Goal: Task Accomplishment & Management: Use online tool/utility

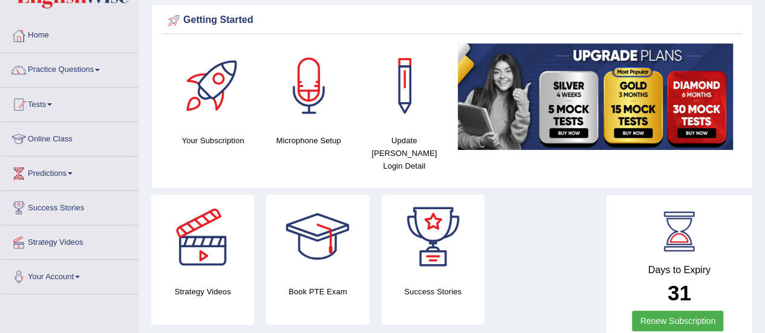
scroll to position [39, 0]
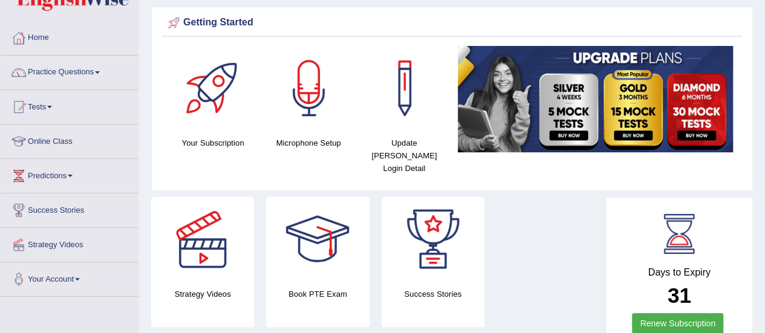
click at [311, 102] on div at bounding box center [309, 88] width 85 height 85
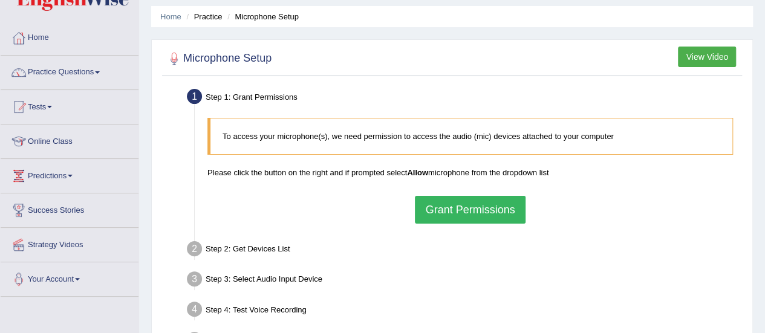
scroll to position [40, 0]
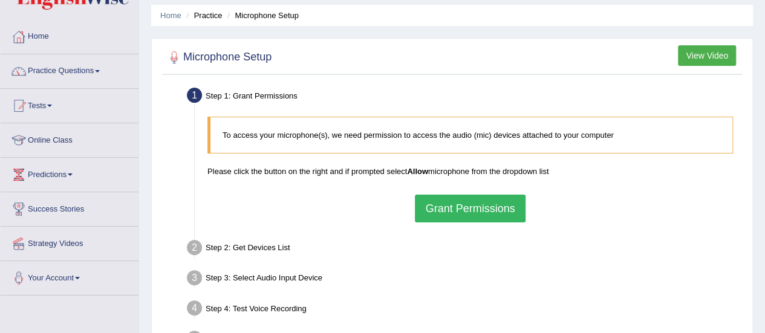
click at [482, 209] on button "Grant Permissions" at bounding box center [470, 209] width 110 height 28
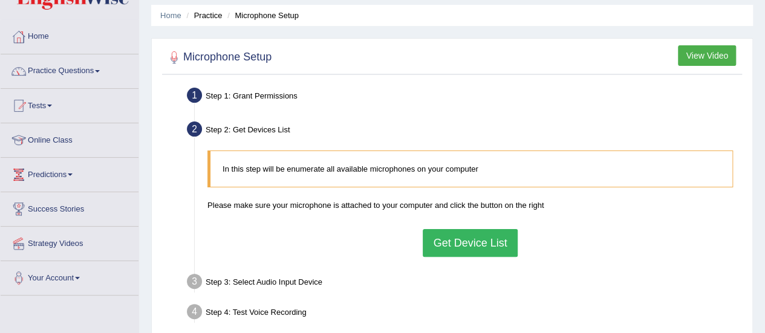
click at [486, 238] on button "Get Device List" at bounding box center [470, 243] width 94 height 28
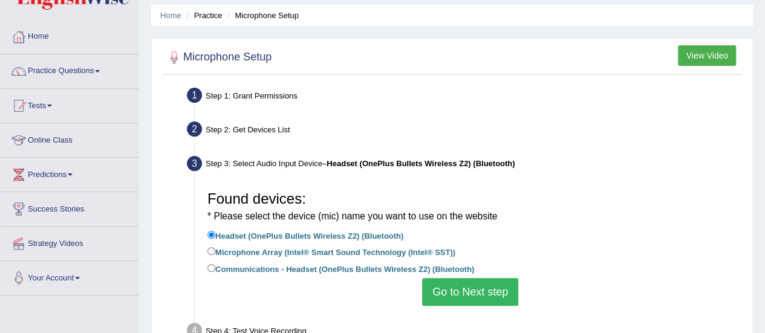
click at [478, 286] on button "Go to Next step" at bounding box center [470, 292] width 96 height 28
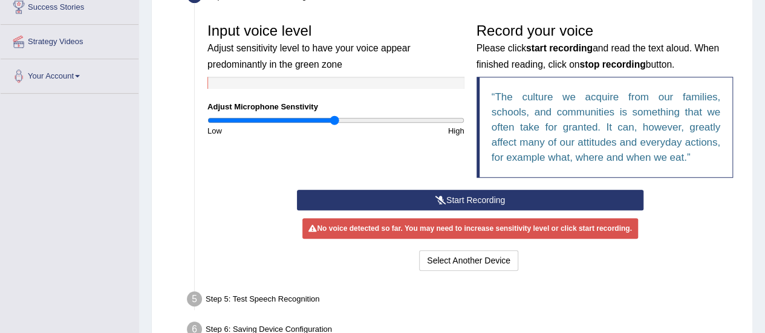
scroll to position [240, 0]
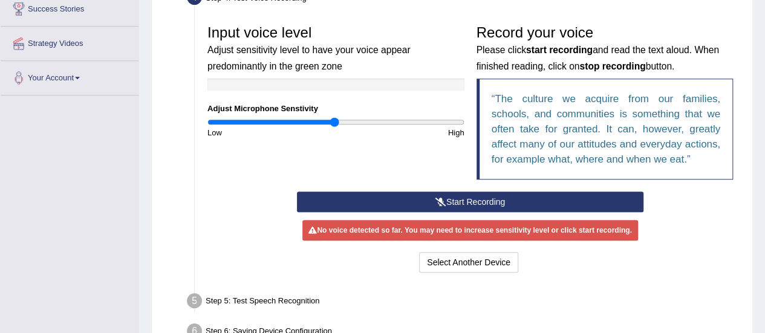
click at [464, 201] on button "Start Recording" at bounding box center [470, 202] width 346 height 21
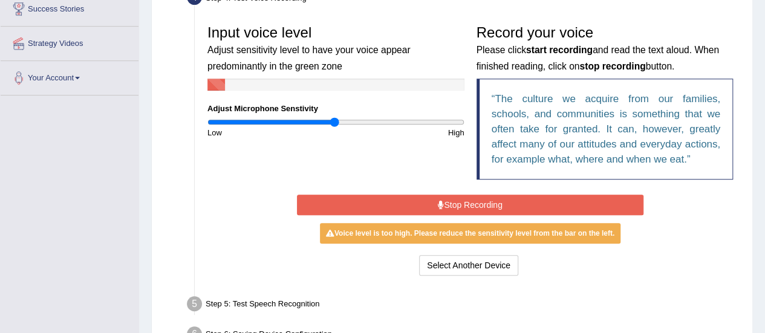
click at [468, 200] on button "Stop Recording" at bounding box center [470, 205] width 346 height 21
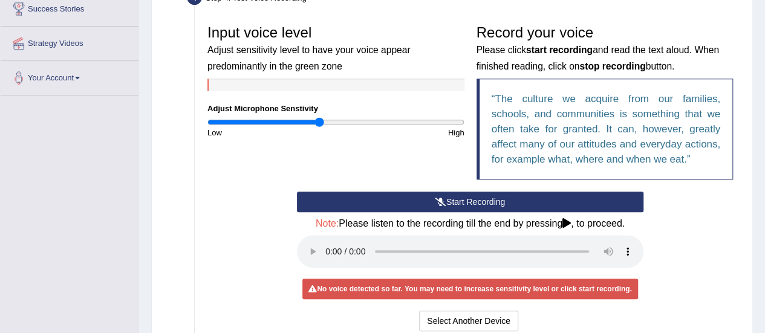
type input "0.88"
click at [320, 121] on input "range" at bounding box center [335, 122] width 257 height 10
click at [452, 203] on button "Start Recording" at bounding box center [470, 202] width 346 height 21
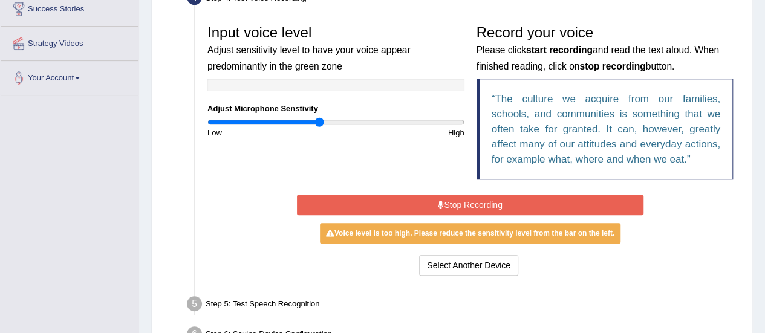
click at [452, 203] on button "Stop Recording" at bounding box center [470, 205] width 346 height 21
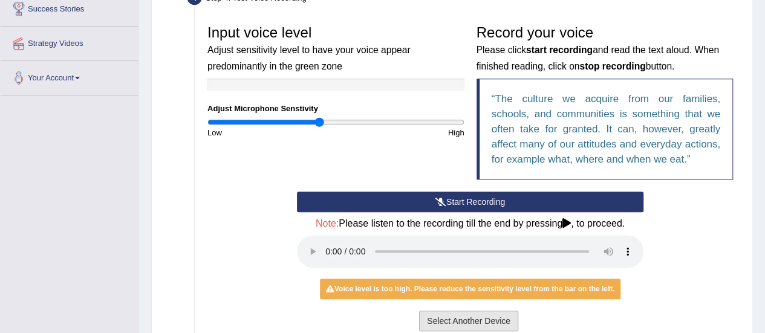
click at [472, 320] on button "Select Another Device" at bounding box center [468, 321] width 99 height 21
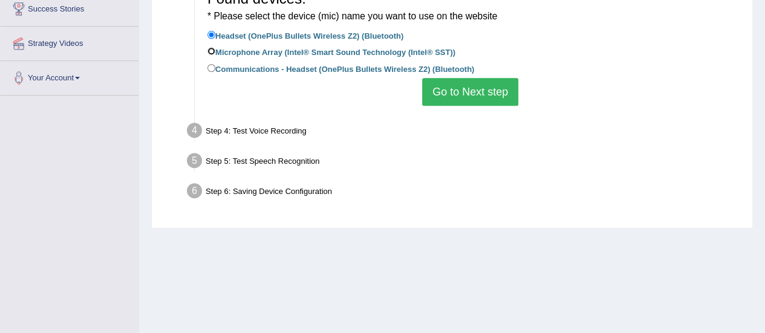
click at [210, 48] on input "Microphone Array (Intel® Smart Sound Technology (Intel® SST))" at bounding box center [211, 51] width 8 height 8
radio input "true"
click at [467, 88] on button "Go to Next step" at bounding box center [470, 92] width 96 height 28
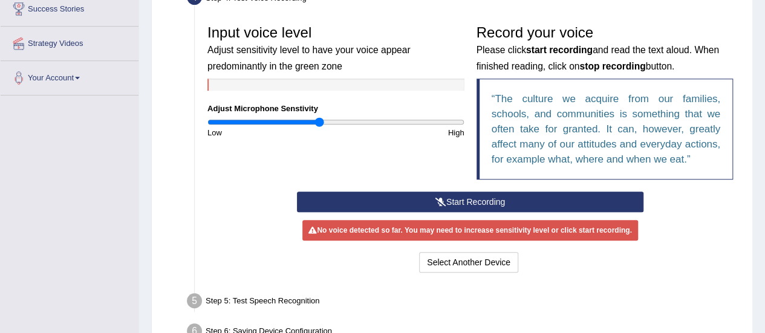
click at [463, 201] on button "Start Recording" at bounding box center [470, 202] width 346 height 21
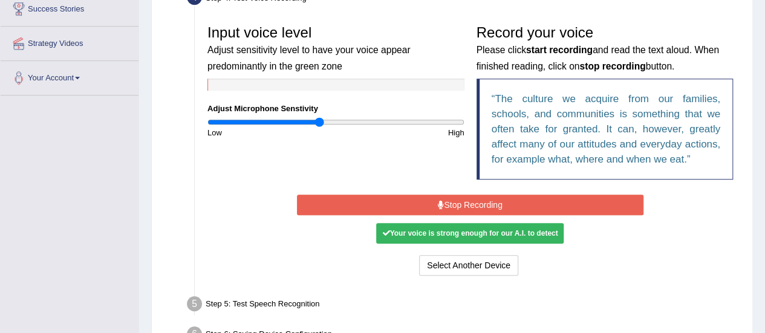
click at [463, 201] on button "Stop Recording" at bounding box center [470, 205] width 346 height 21
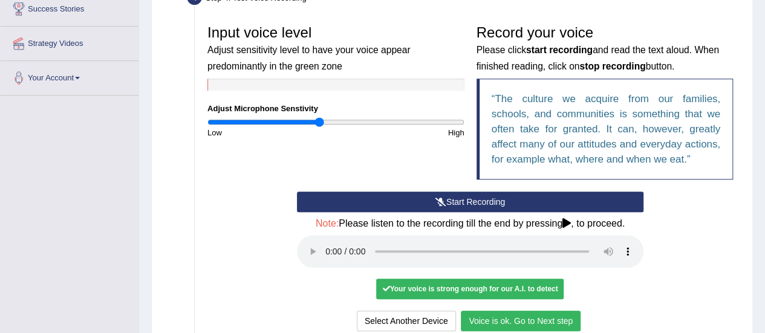
click at [530, 322] on button "Voice is ok. Go to Next step" at bounding box center [521, 321] width 120 height 21
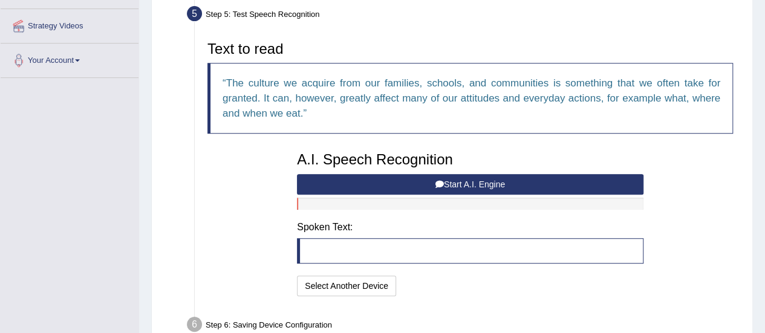
scroll to position [258, 0]
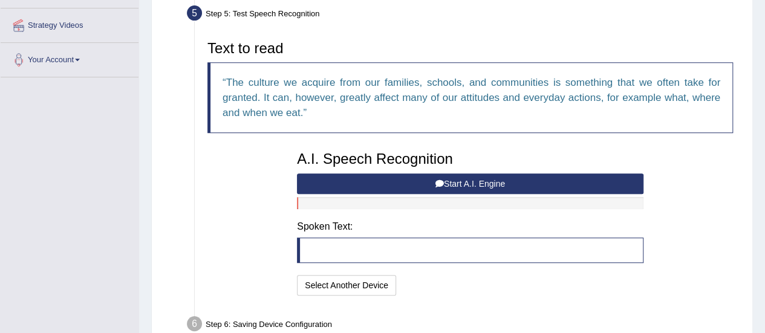
click at [498, 182] on button "Start A.I. Engine" at bounding box center [470, 183] width 346 height 21
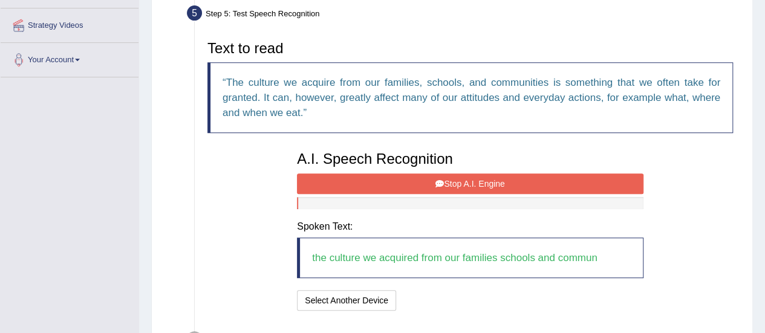
click at [498, 182] on button "Stop A.I. Engine" at bounding box center [470, 183] width 346 height 21
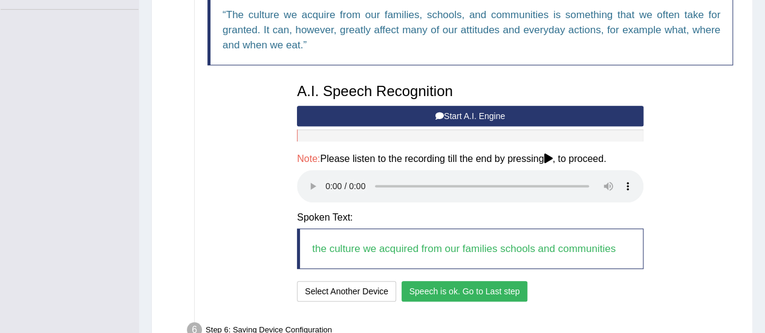
scroll to position [397, 0]
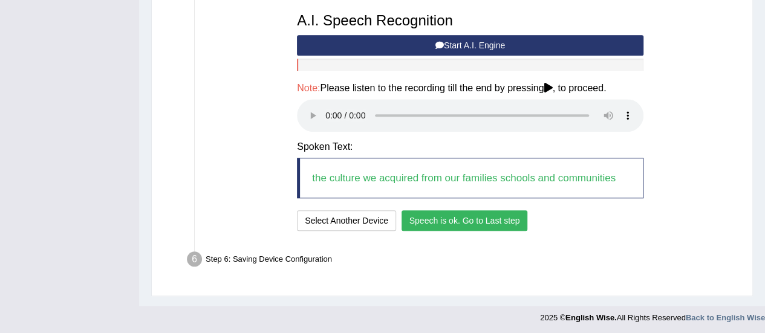
click at [496, 216] on button "Speech is ok. Go to Last step" at bounding box center [464, 220] width 126 height 21
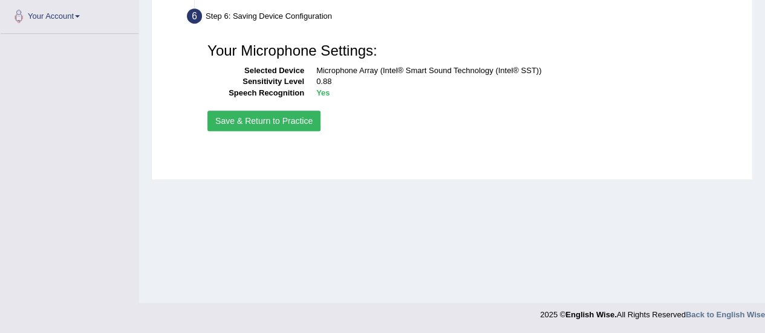
scroll to position [301, 0]
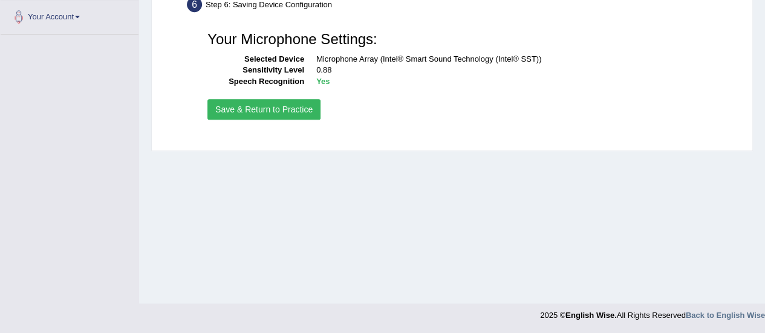
click at [287, 106] on button "Save & Return to Practice" at bounding box center [263, 109] width 113 height 21
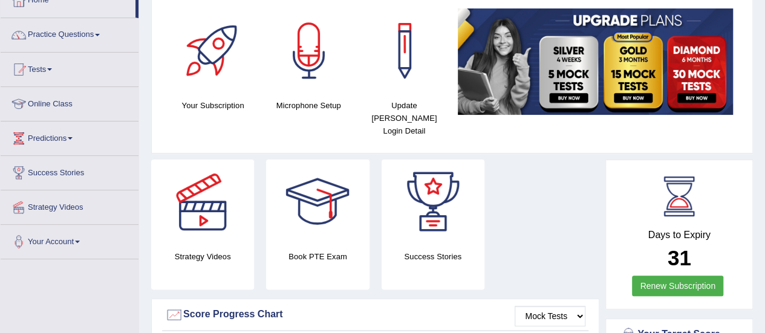
scroll to position [87, 0]
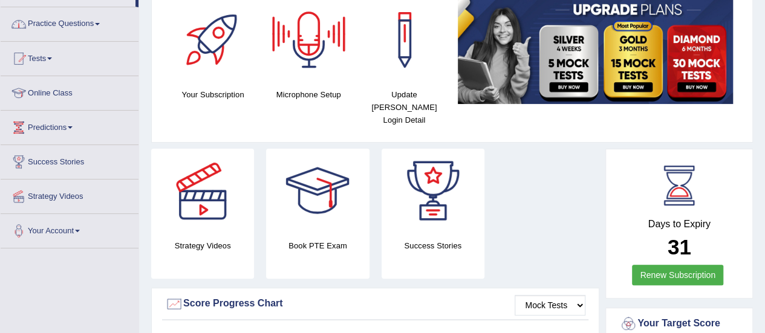
click at [41, 23] on link "Practice Questions" at bounding box center [70, 22] width 138 height 30
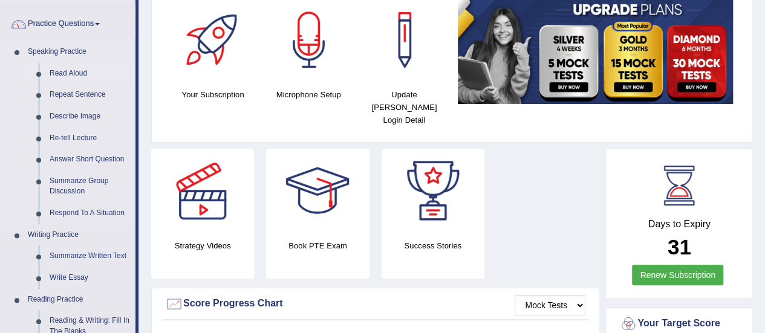
click at [73, 70] on link "Read Aloud" at bounding box center [89, 74] width 91 height 22
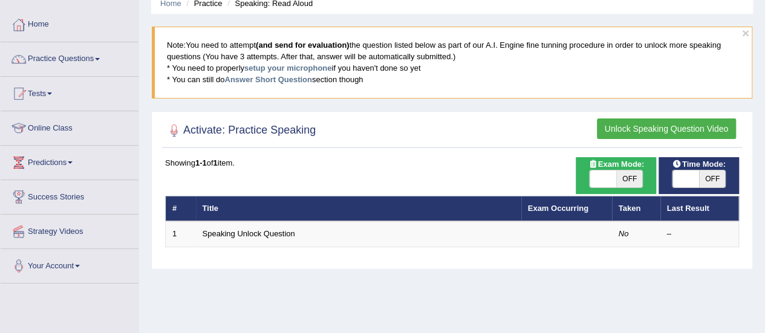
scroll to position [50, 0]
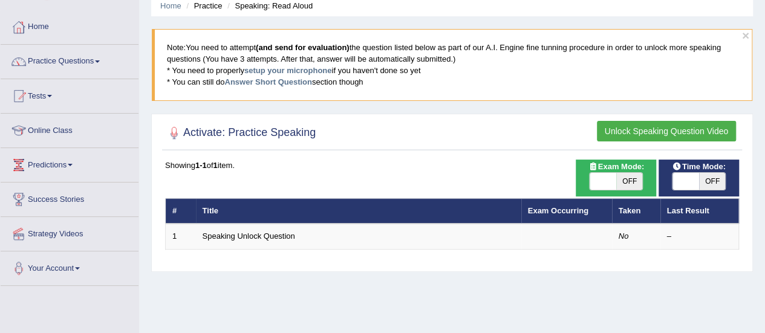
click at [684, 135] on button "Unlock Speaking Question Video" at bounding box center [666, 131] width 139 height 21
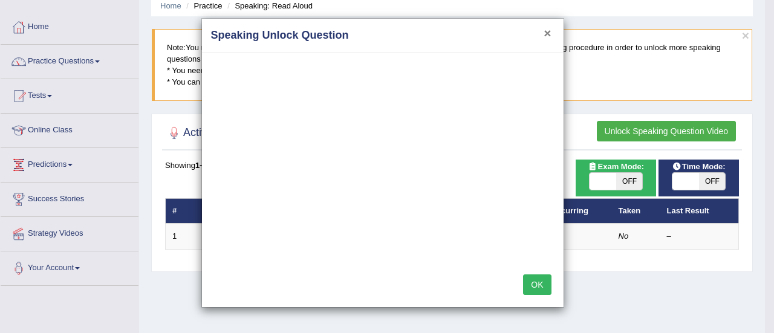
click at [545, 27] on button "×" at bounding box center [546, 33] width 7 height 13
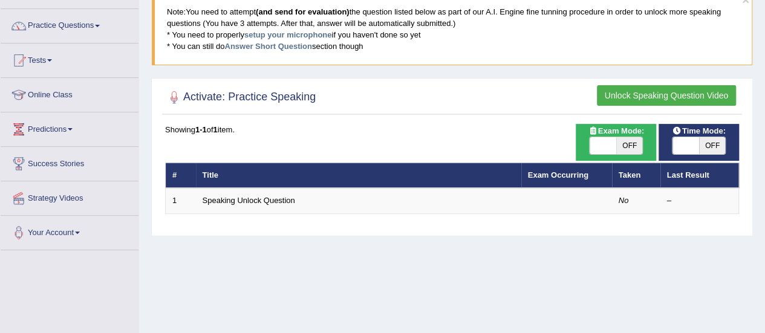
scroll to position [88, 0]
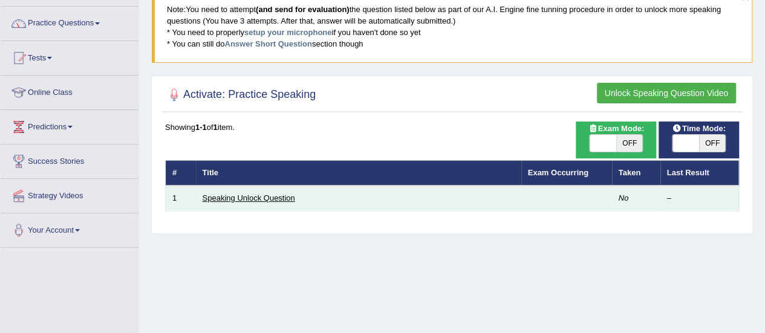
click at [224, 196] on link "Speaking Unlock Question" at bounding box center [249, 197] width 92 height 9
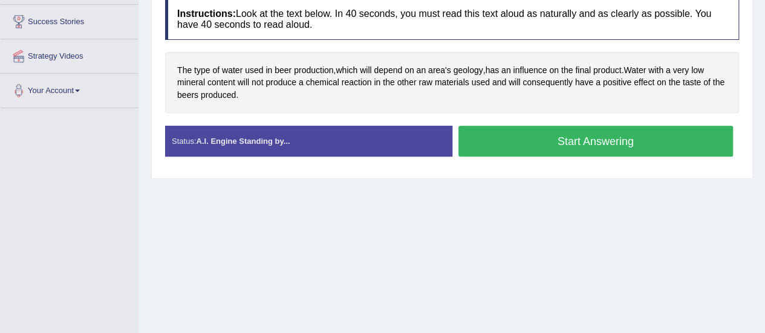
scroll to position [229, 0]
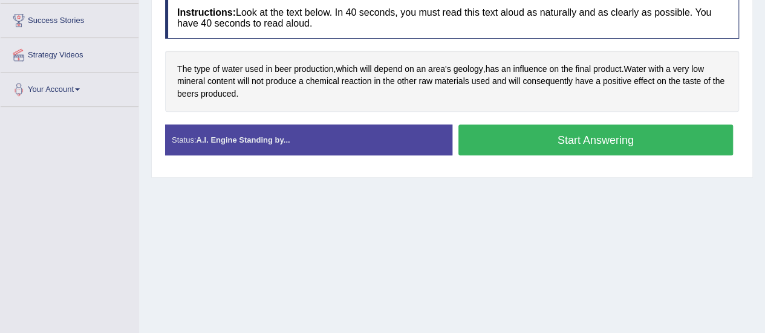
click at [560, 140] on button "Start Answering" at bounding box center [595, 140] width 275 height 31
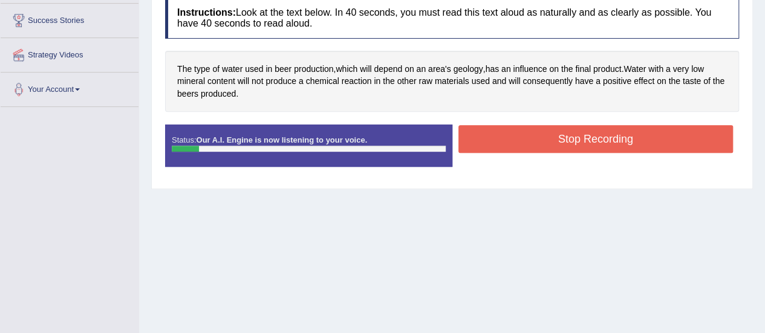
click at [560, 140] on button "Stop Recording" at bounding box center [595, 139] width 275 height 28
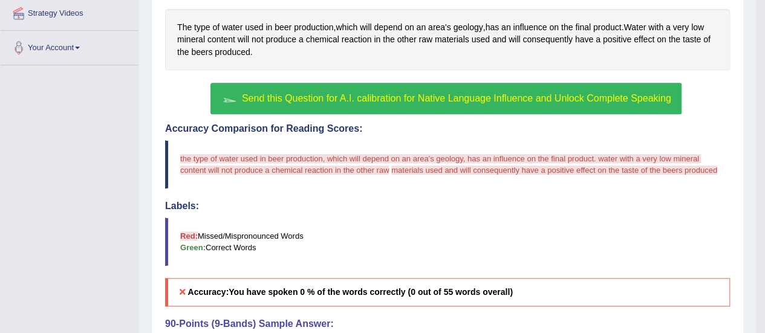
scroll to position [273, 0]
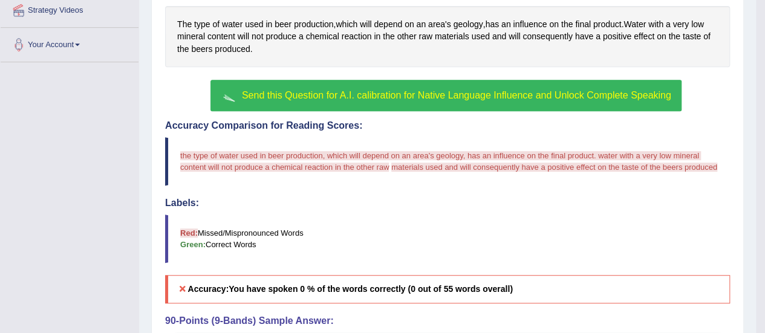
click at [324, 91] on span "Send this Question for A.I. calibration for Native Language Influence and Unloc…" at bounding box center [456, 95] width 429 height 10
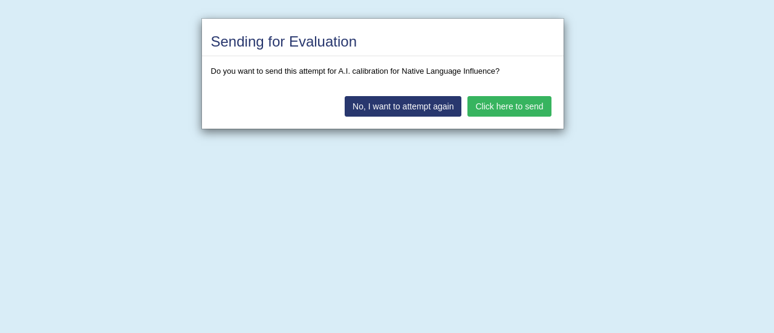
click at [498, 105] on button "Click here to send" at bounding box center [508, 106] width 83 height 21
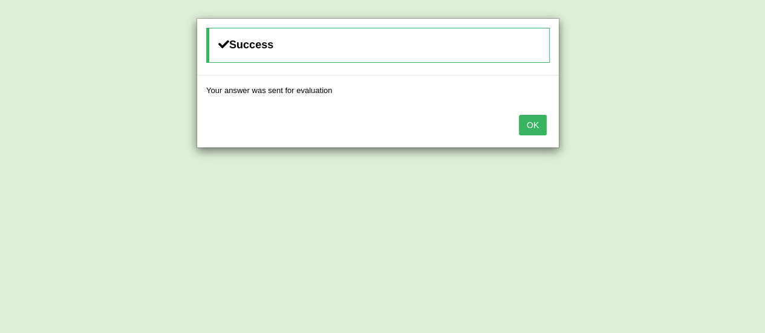
click at [532, 117] on button "OK" at bounding box center [533, 125] width 28 height 21
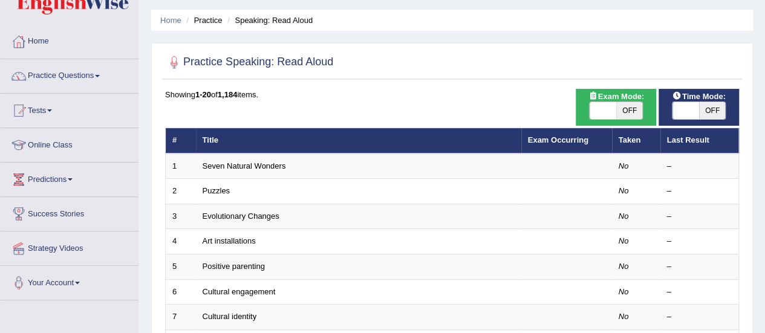
scroll to position [39, 0]
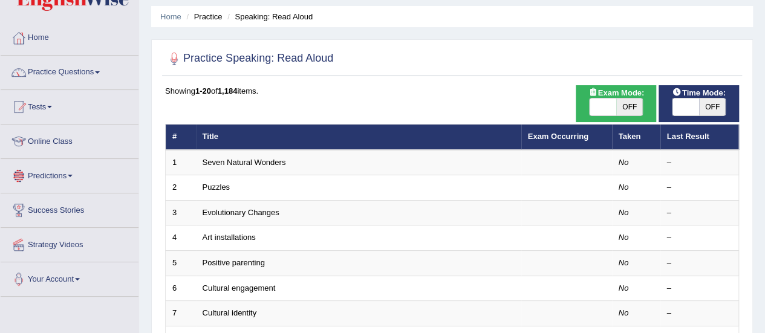
click at [47, 143] on link "Online Class" at bounding box center [70, 140] width 138 height 30
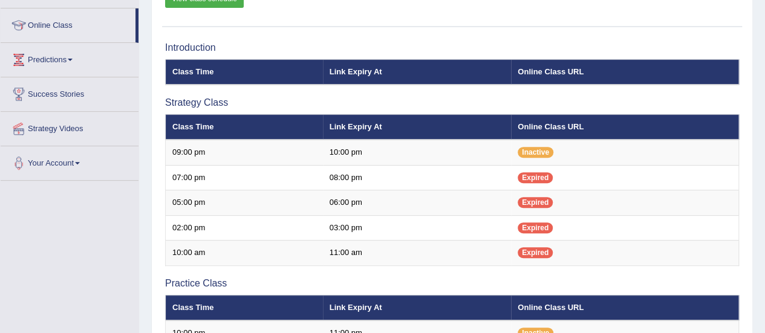
scroll to position [157, 0]
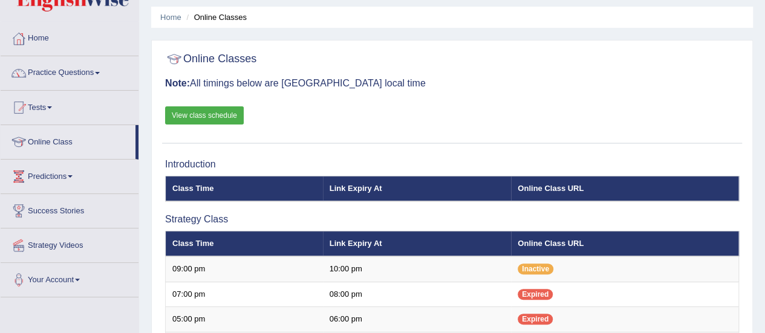
scroll to position [42, 0]
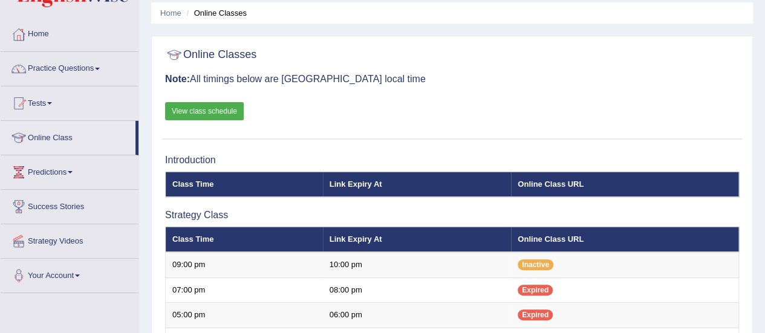
click at [196, 109] on link "View class schedule" at bounding box center [204, 111] width 79 height 18
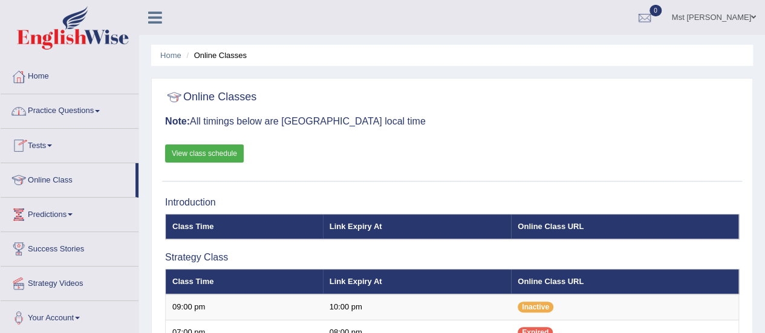
click at [81, 109] on link "Practice Questions" at bounding box center [70, 109] width 138 height 30
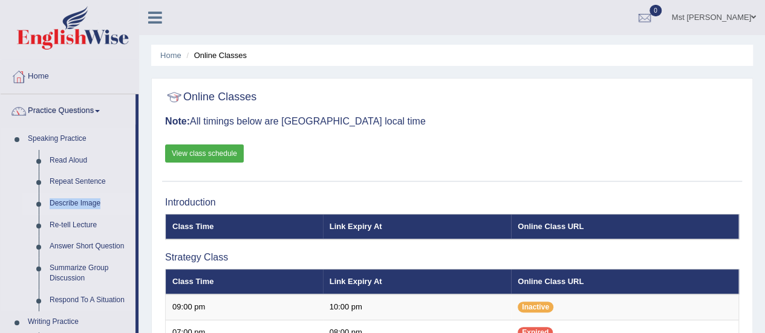
drag, startPoint x: 135, startPoint y: 172, endPoint x: 136, endPoint y: 200, distance: 27.8
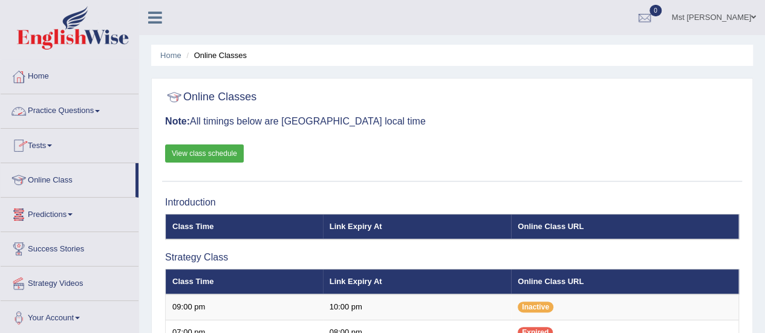
click at [83, 111] on link "Practice Questions" at bounding box center [70, 109] width 138 height 30
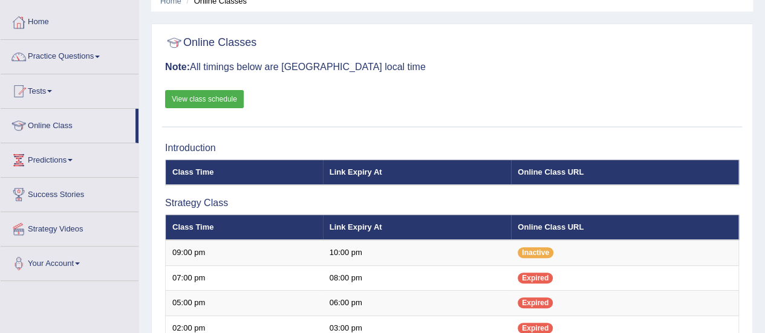
scroll to position [37, 0]
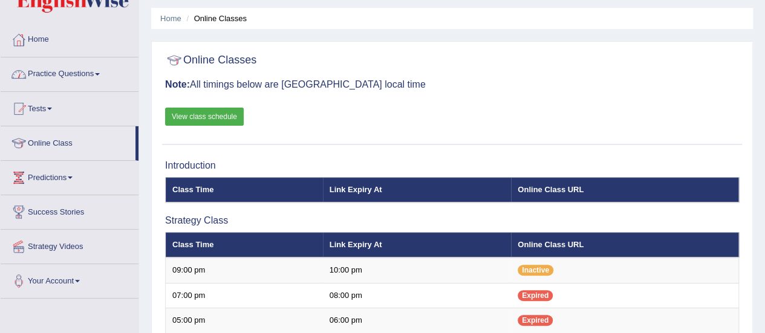
click at [79, 70] on link "Practice Questions" at bounding box center [70, 72] width 138 height 30
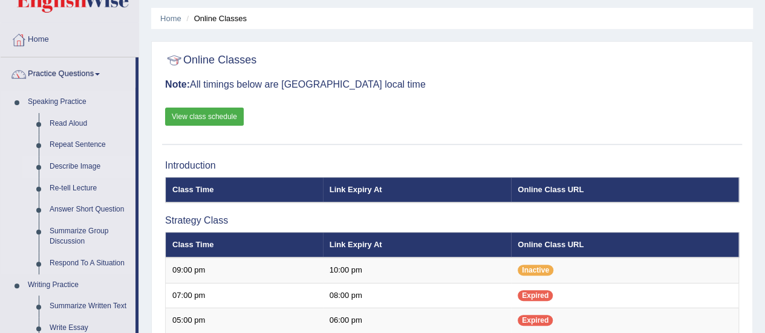
click at [81, 171] on link "Describe Image" at bounding box center [89, 167] width 91 height 22
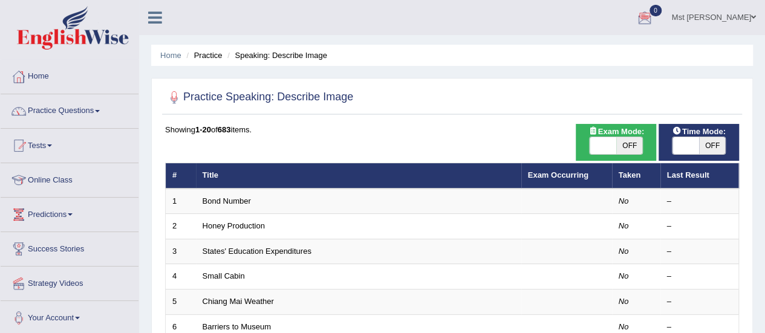
click at [51, 75] on link "Home" at bounding box center [70, 75] width 138 height 30
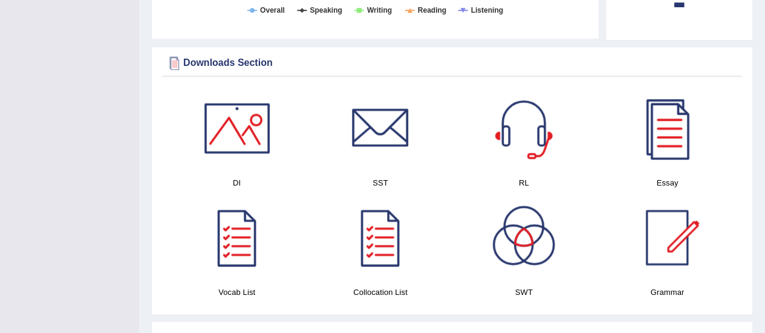
scroll to position [572, 0]
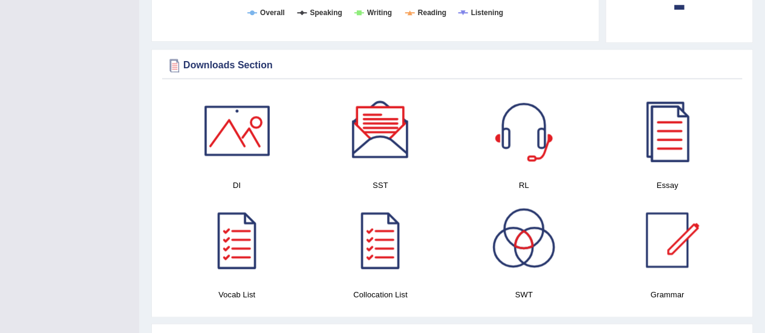
click at [258, 124] on div at bounding box center [237, 130] width 85 height 85
click at [235, 108] on div at bounding box center [237, 130] width 85 height 85
click at [381, 113] on div at bounding box center [380, 130] width 85 height 85
click at [533, 112] on div at bounding box center [523, 130] width 85 height 85
click at [663, 122] on div at bounding box center [666, 130] width 85 height 85
